Goal: Navigation & Orientation: Find specific page/section

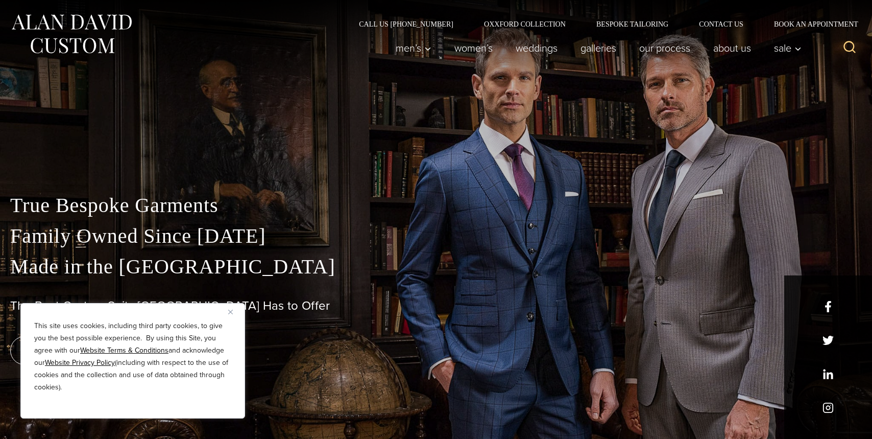
drag, startPoint x: 233, startPoint y: 308, endPoint x: 242, endPoint y: 300, distance: 11.6
click at [233, 309] on button "Close" at bounding box center [234, 311] width 12 height 12
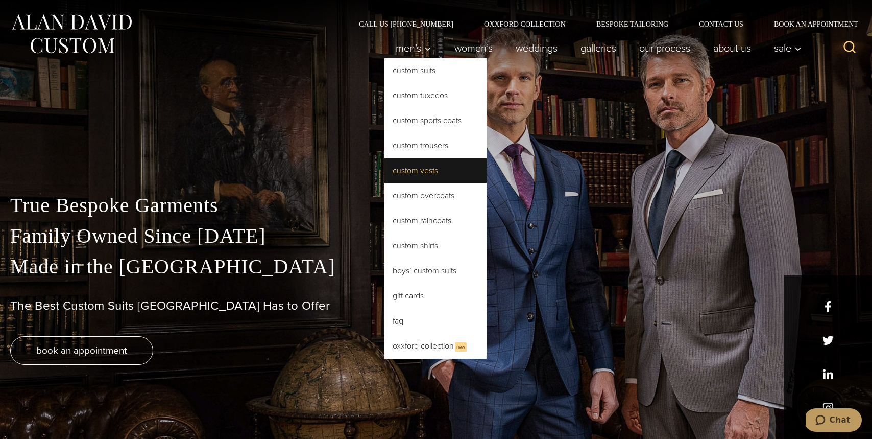
click at [450, 168] on link "Custom Vests" at bounding box center [436, 170] width 102 height 25
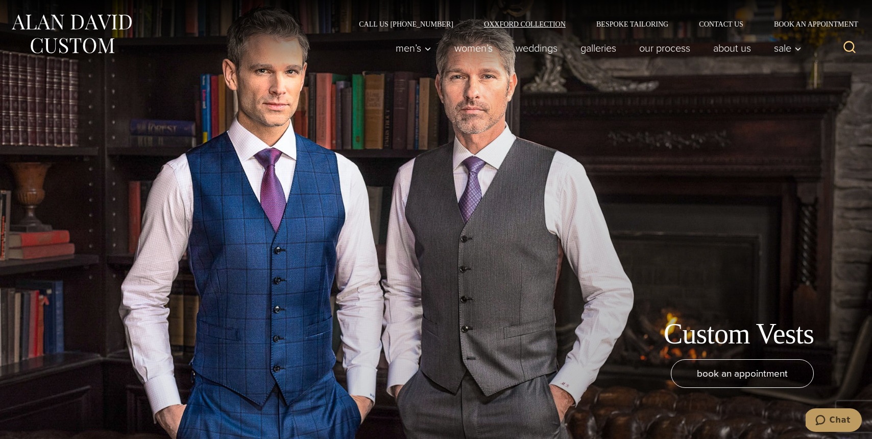
click at [529, 27] on link "Oxxford Collection" at bounding box center [525, 23] width 112 height 7
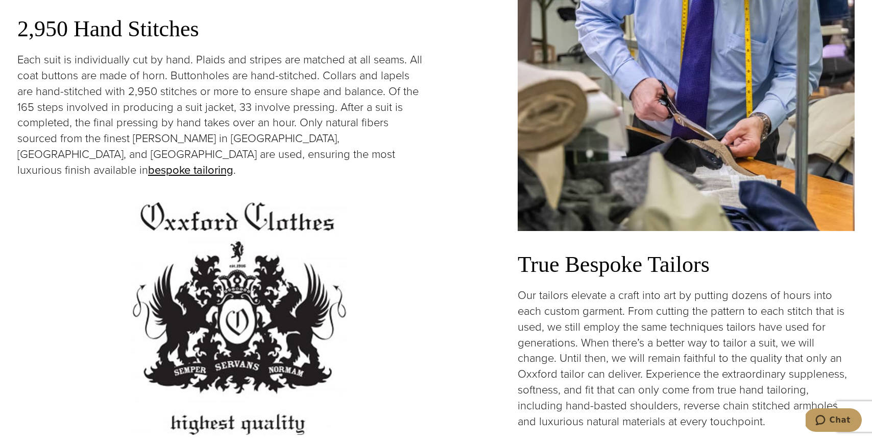
scroll to position [2153, 0]
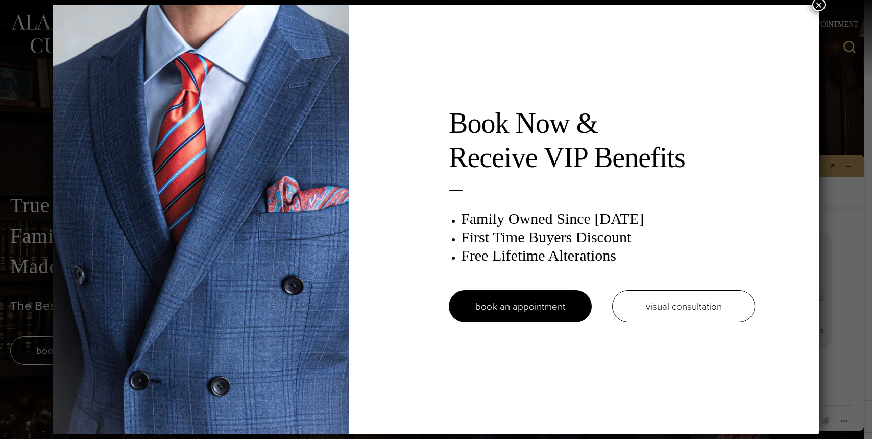
click at [825, 10] on div "Book Now & Receive VIP Benefits Family Owned Since [DATE] First Time Buyers Dis…" at bounding box center [436, 219] width 872 height 439
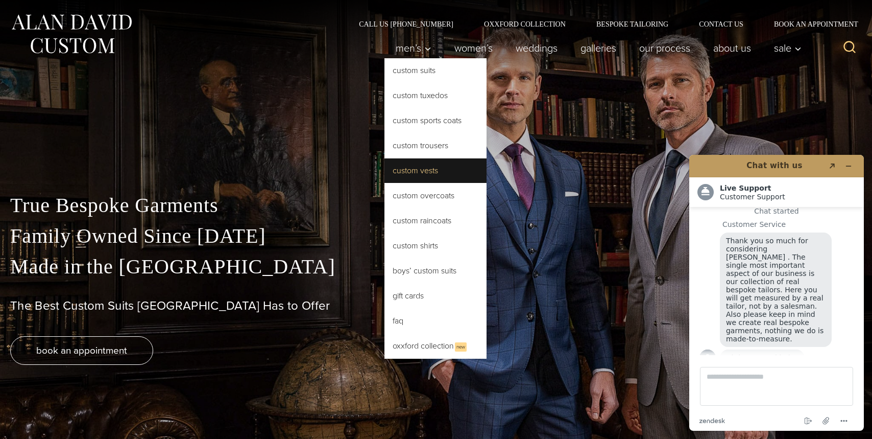
click at [432, 174] on link "Custom Vests" at bounding box center [436, 170] width 102 height 25
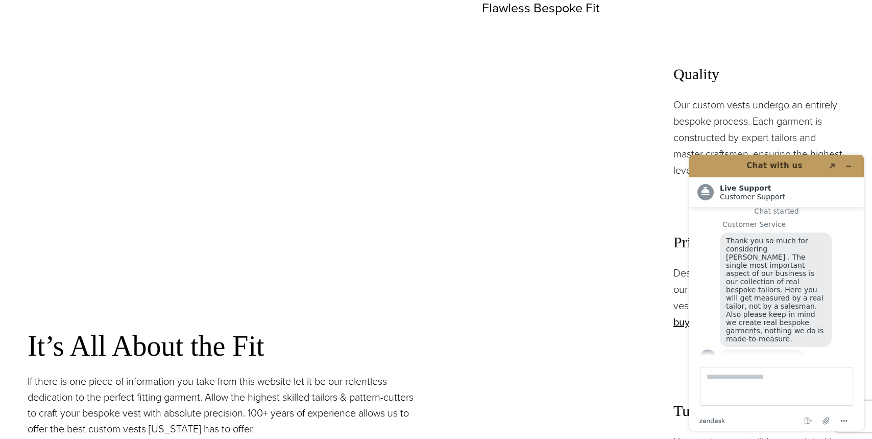
scroll to position [902, 0]
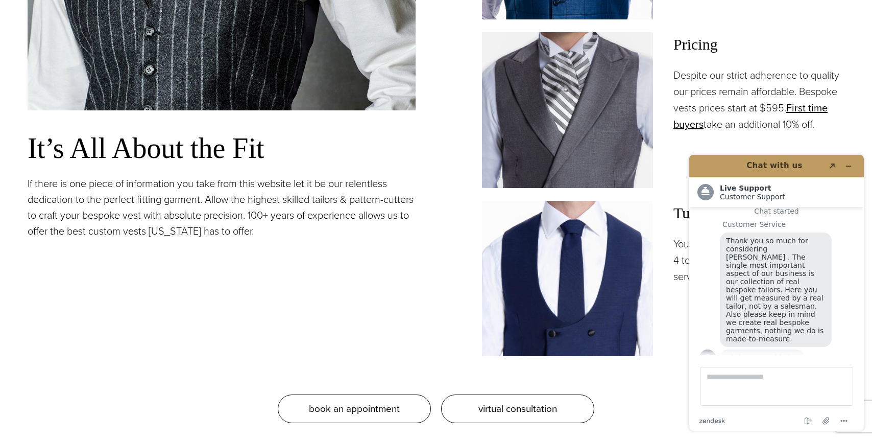
click at [505, 117] on img at bounding box center [567, 109] width 171 height 155
click at [520, 149] on img at bounding box center [567, 109] width 171 height 155
click at [848, 166] on icon "Minimise widget" at bounding box center [848, 165] width 7 height 7
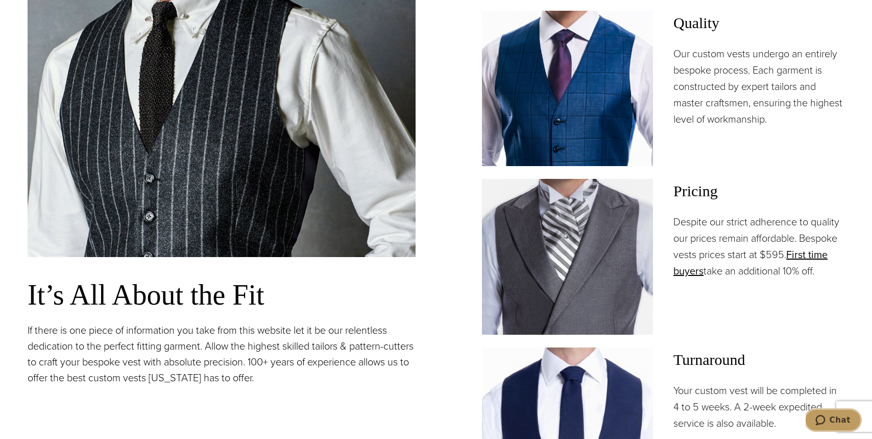
scroll to position [739, 0]
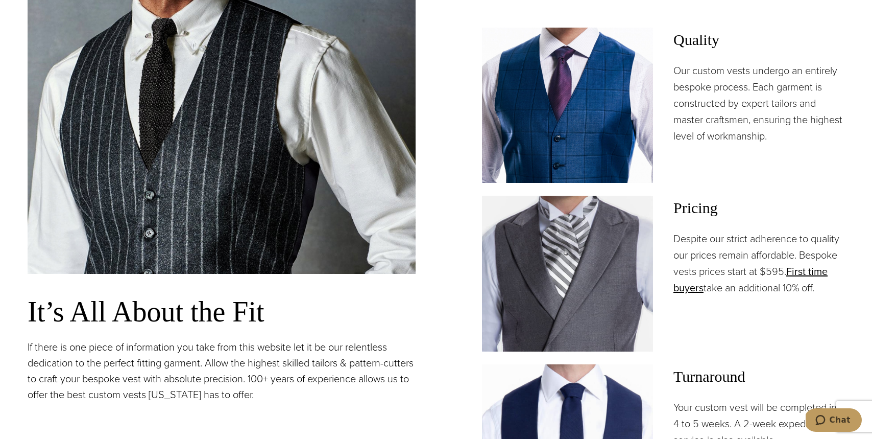
click at [598, 278] on img at bounding box center [567, 273] width 171 height 155
